Goal: Transaction & Acquisition: Purchase product/service

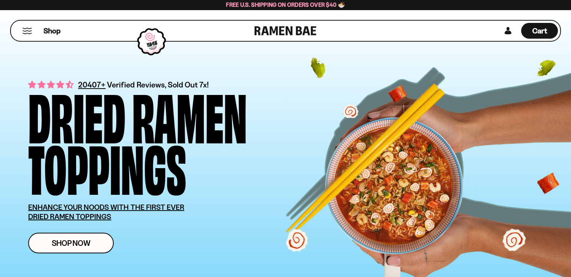
click at [29, 31] on button "Mobile Menu Trigger" at bounding box center [27, 31] width 10 height 6
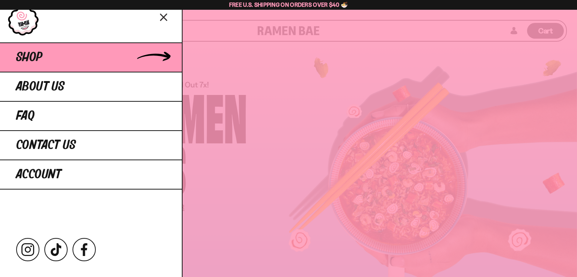
click at [38, 65] on link "Shop" at bounding box center [91, 56] width 182 height 29
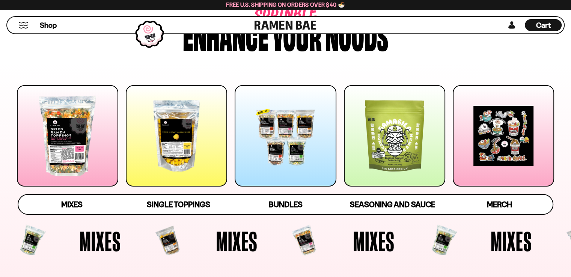
scroll to position [72, 0]
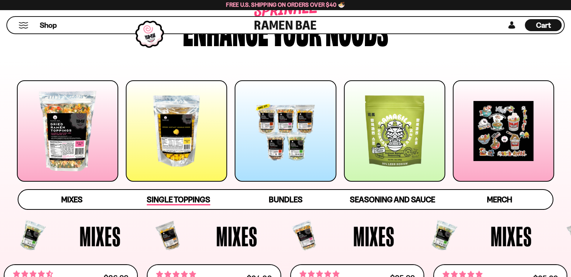
click at [181, 190] on link "Single Toppings" at bounding box center [178, 199] width 107 height 19
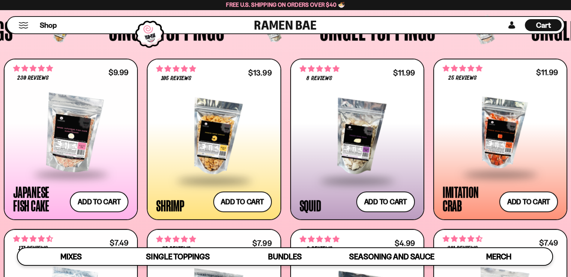
scroll to position [671, 0]
click at [191, 102] on div at bounding box center [213, 137] width 115 height 85
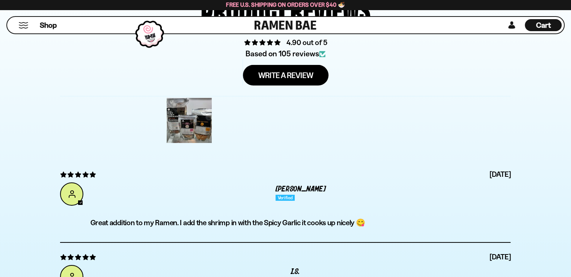
scroll to position [2377, 0]
